Goal: Task Accomplishment & Management: Use online tool/utility

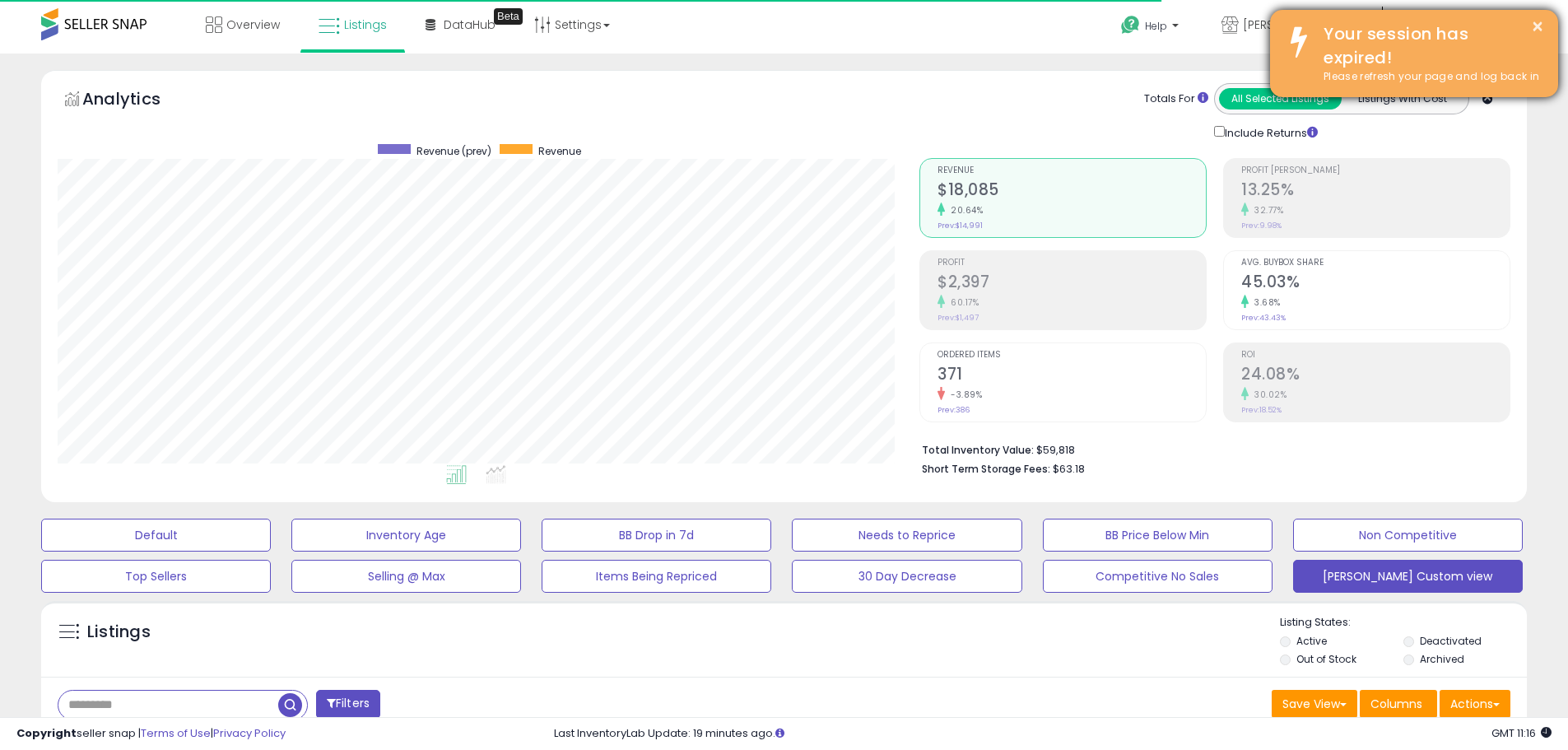
scroll to position [338, 862]
click at [1535, 19] on button "×" at bounding box center [1536, 26] width 13 height 20
